Goal: Task Accomplishment & Management: Use online tool/utility

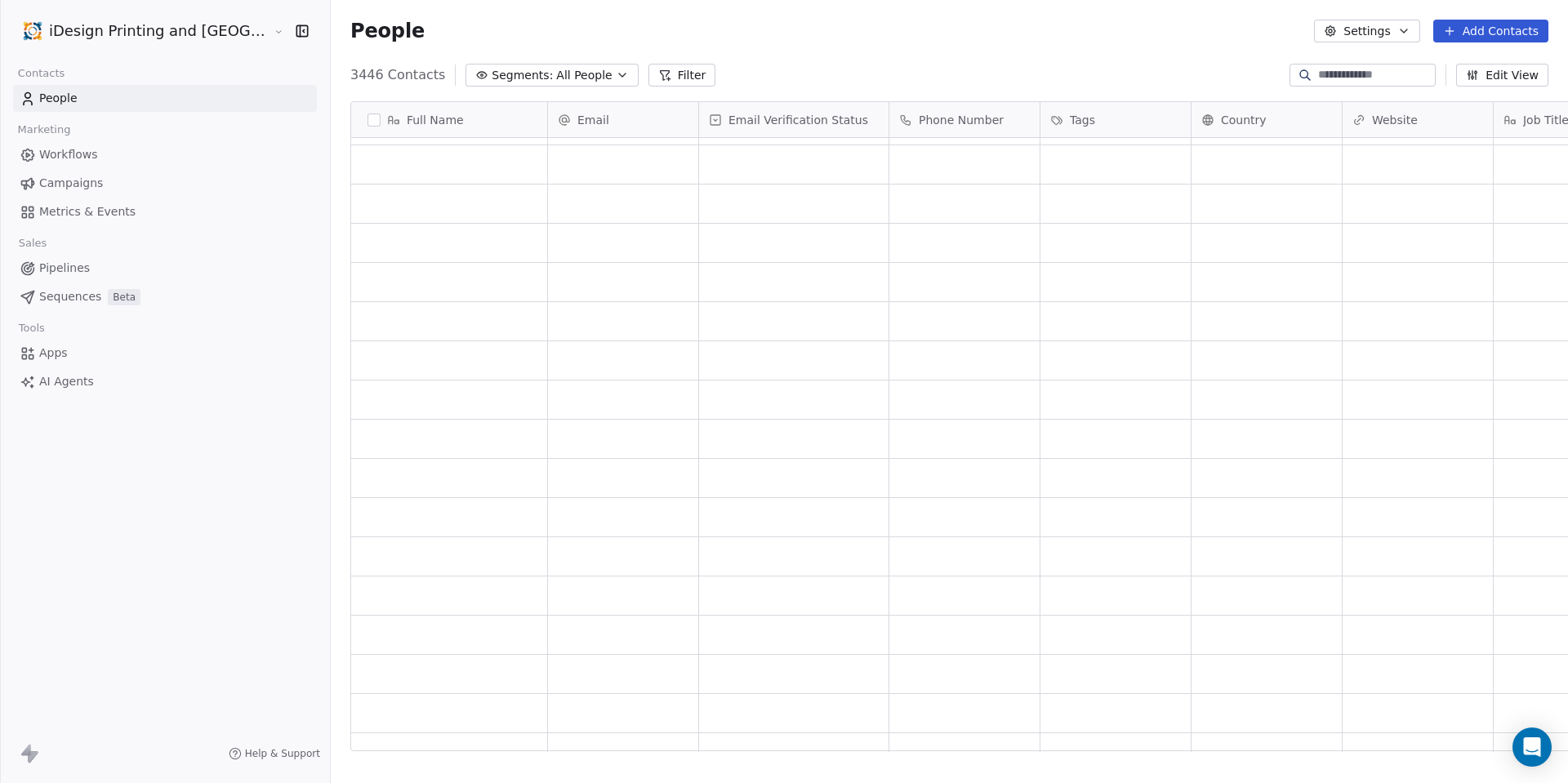
click at [68, 359] on link "Apps" at bounding box center [165, 353] width 304 height 27
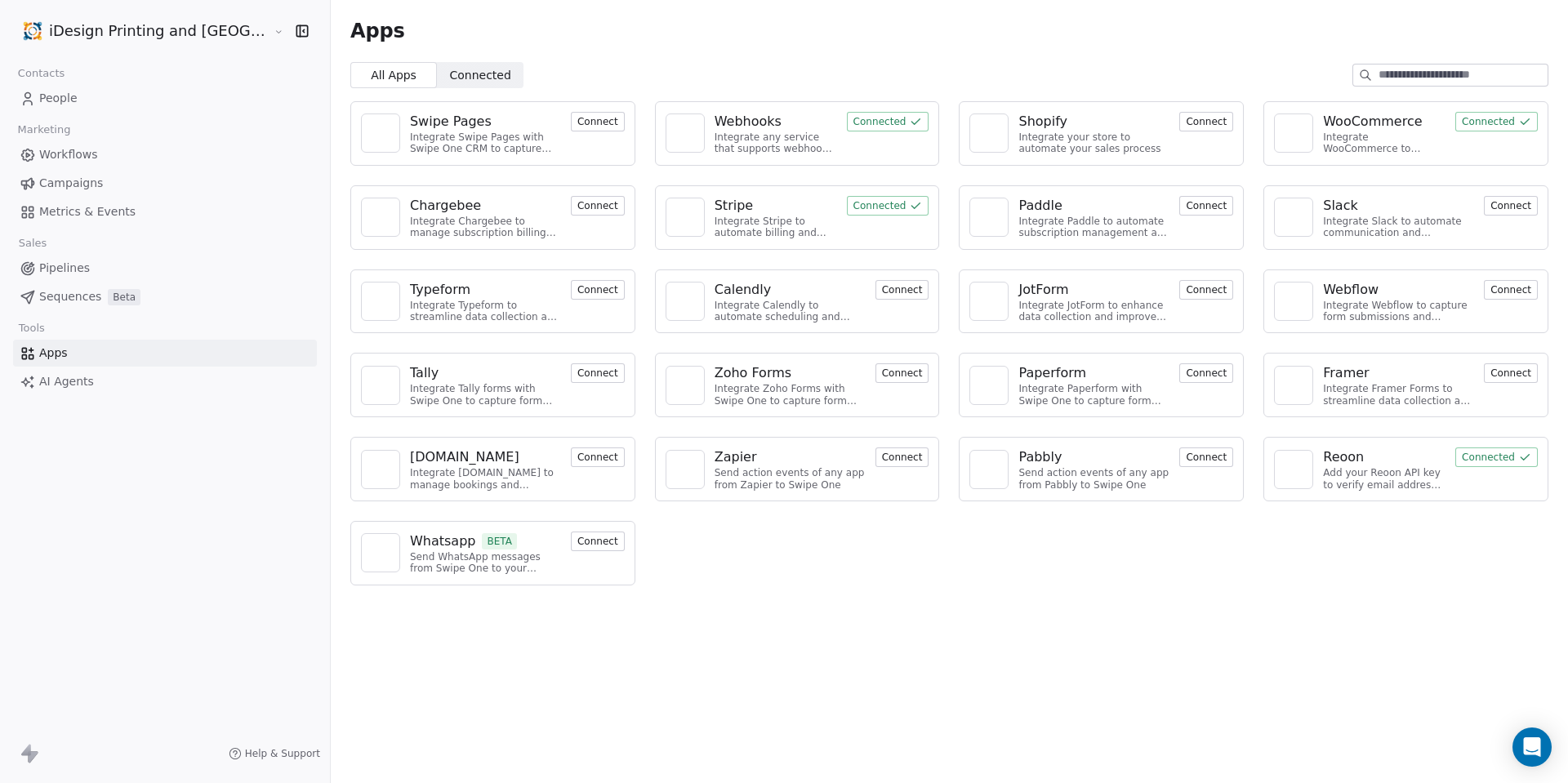
click at [449, 76] on span "Connected" at bounding box center [479, 76] width 62 height 17
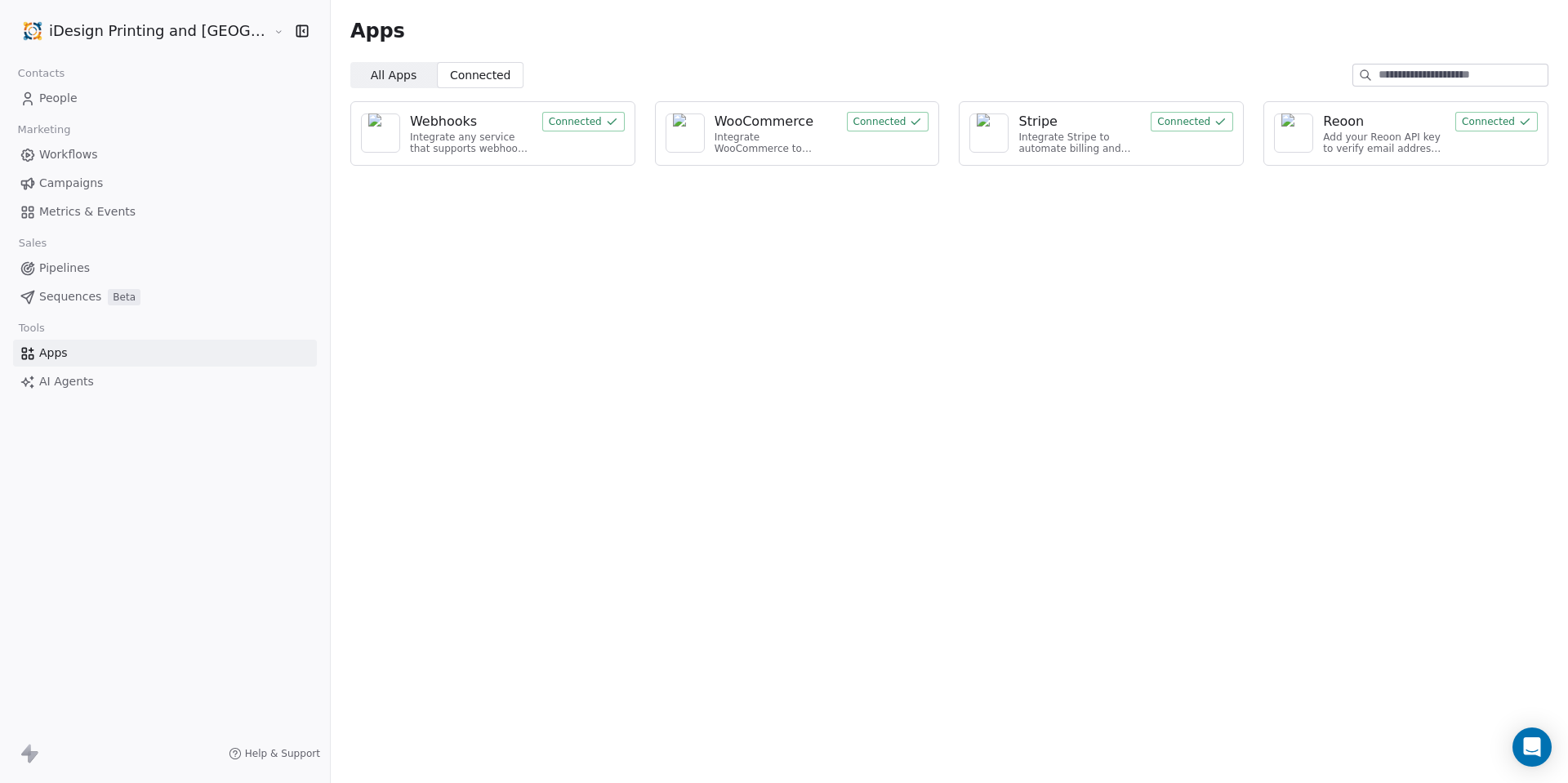
click at [370, 77] on span "All Apps" at bounding box center [393, 76] width 46 height 17
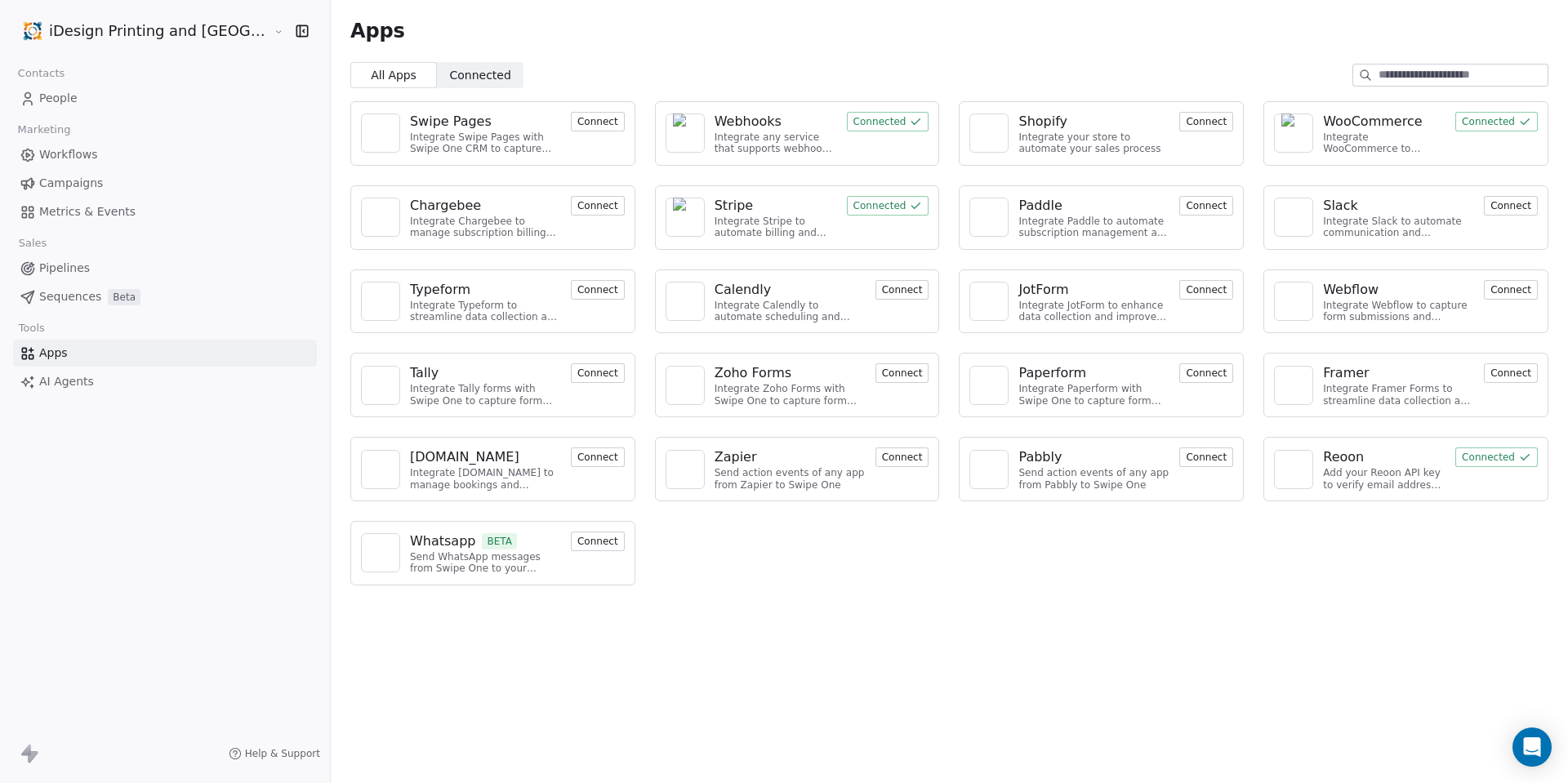
click at [1197, 457] on button "Connect" at bounding box center [1206, 457] width 54 height 20
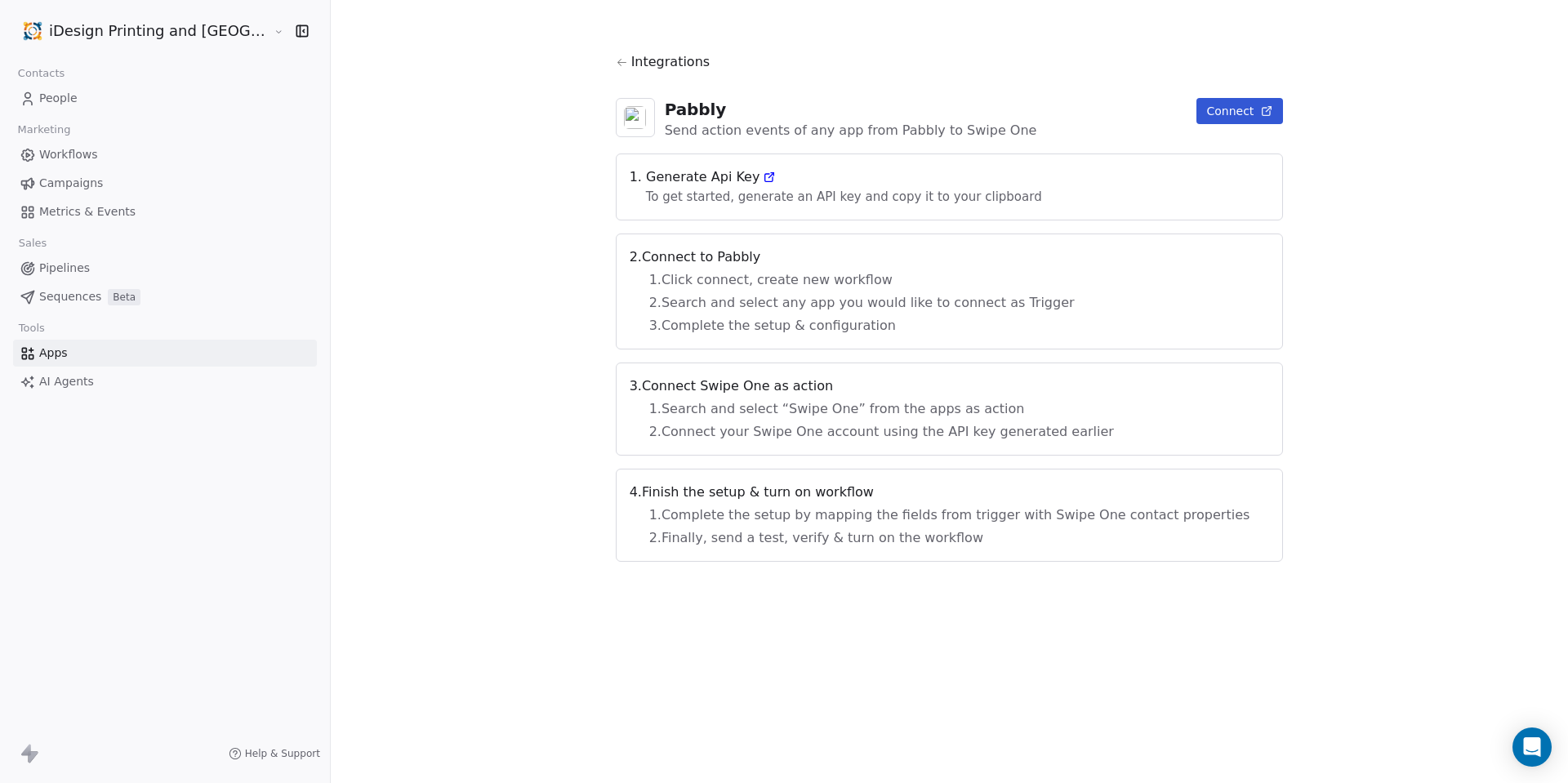
click at [1196, 112] on button "Connect" at bounding box center [1239, 111] width 87 height 26
